Goal: Transaction & Acquisition: Purchase product/service

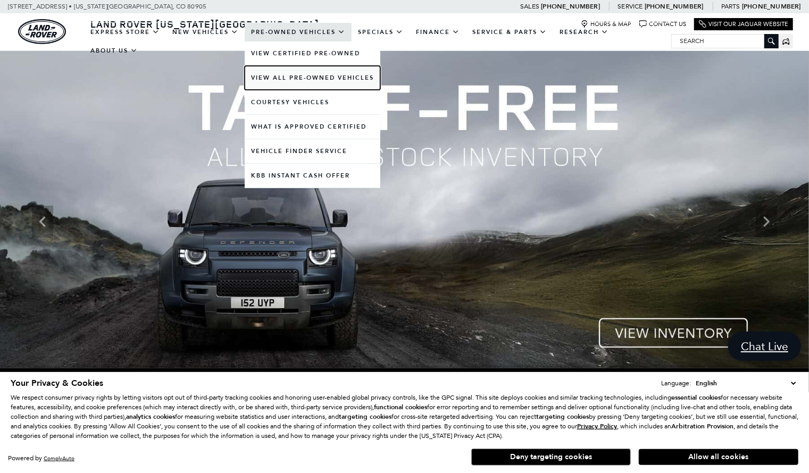
click at [339, 79] on link "View All Pre-Owned Vehicles" at bounding box center [313, 78] width 136 height 24
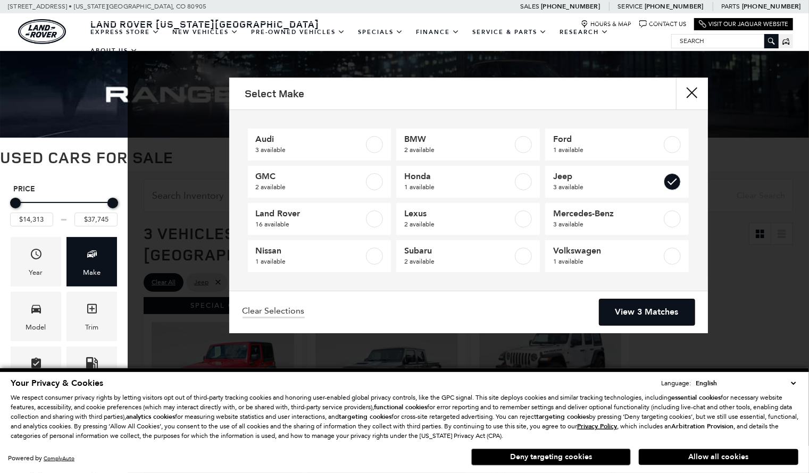
click at [668, 317] on link "View 3 Matches" at bounding box center [646, 312] width 95 height 26
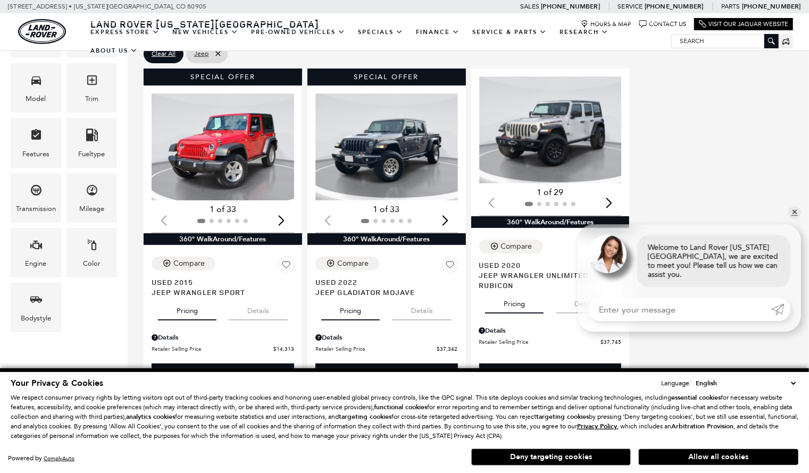
scroll to position [221, 0]
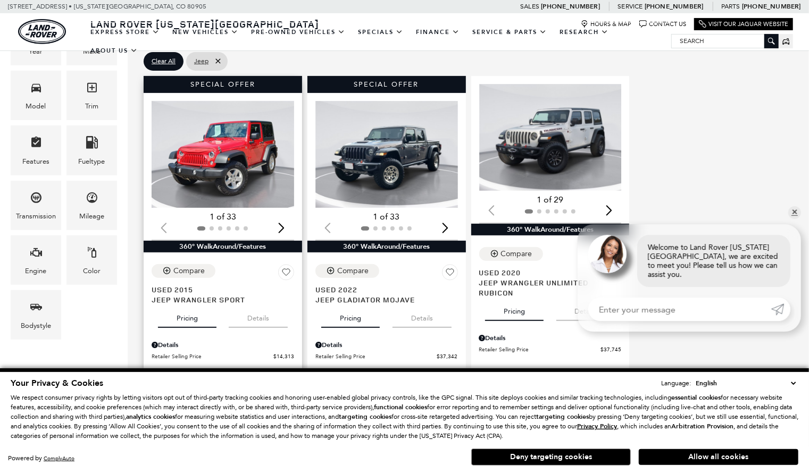
click at [220, 132] on img "1 / 2" at bounding box center [223, 154] width 142 height 107
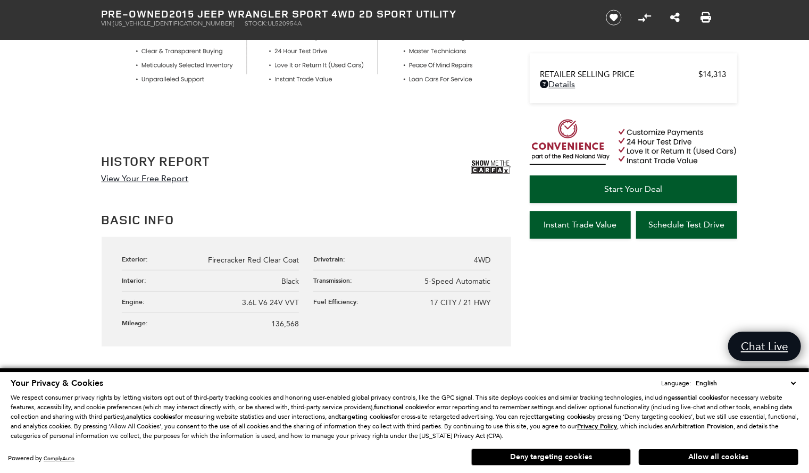
scroll to position [498, 0]
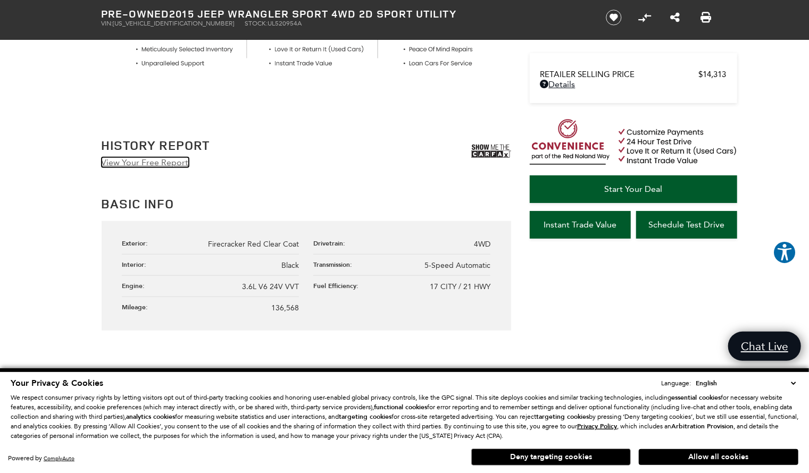
click at [139, 162] on link "View Your Free Report" at bounding box center [145, 162] width 87 height 10
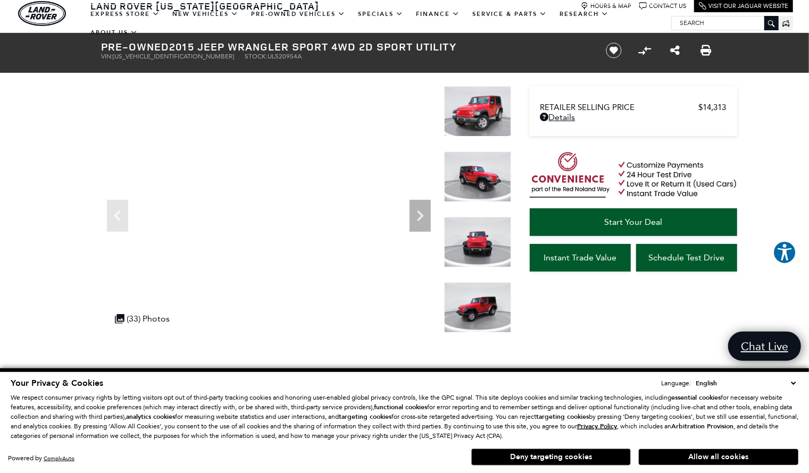
scroll to position [0, 0]
